Goal: Task Accomplishment & Management: Complete application form

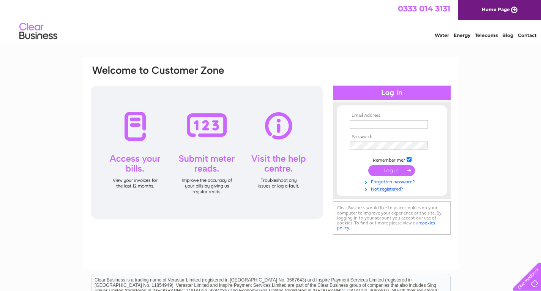
drag, startPoint x: 0, startPoint y: 0, endPoint x: 400, endPoint y: 127, distance: 419.4
click at [400, 127] on input "text" at bounding box center [389, 124] width 78 height 8
click at [386, 182] on link "Forgotten password?" at bounding box center [393, 180] width 86 height 7
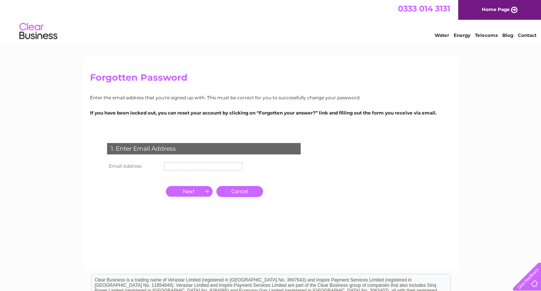
click at [213, 164] on input "text" at bounding box center [203, 166] width 78 height 8
type input "[EMAIL_ADDRESS][DOMAIN_NAME]"
click at [199, 195] on input "button" at bounding box center [189, 192] width 47 height 11
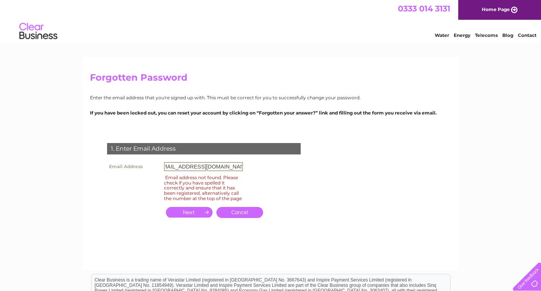
drag, startPoint x: 165, startPoint y: 166, endPoint x: 278, endPoint y: 174, distance: 113.2
click at [278, 174] on div "1. Enter Email Address Email Address [EMAIL_ADDRESS][DOMAIN_NAME] Email address…" at bounding box center [205, 184] width 231 height 99
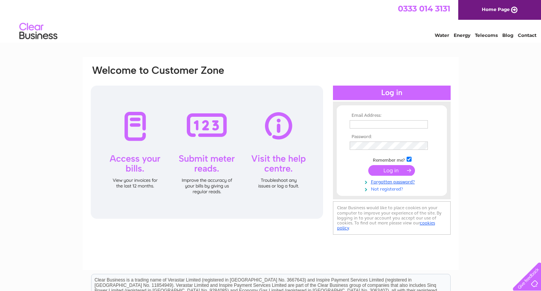
click at [389, 188] on link "Not registered?" at bounding box center [393, 188] width 86 height 7
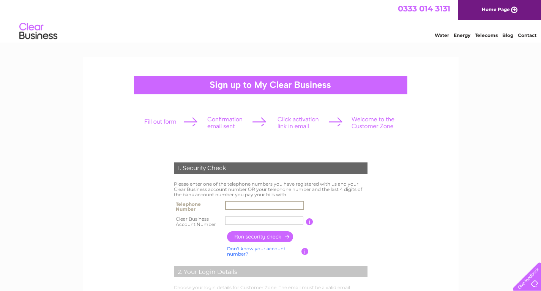
click at [259, 204] on input "text" at bounding box center [264, 205] width 79 height 9
type input "07454266996"
click at [259, 204] on input "07454266996" at bounding box center [264, 205] width 78 height 8
